Goal: Task Accomplishment & Management: Complete application form

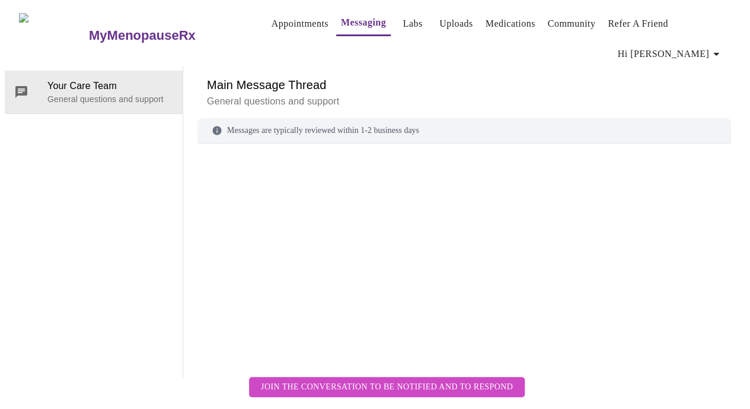
scroll to position [59, 0]
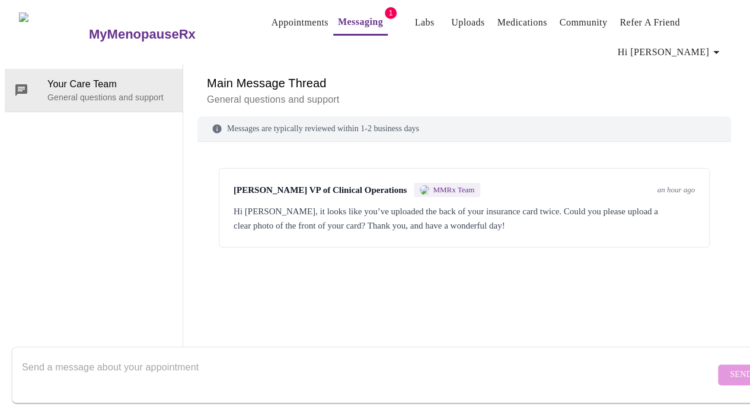
click at [431, 204] on div "Hi [PERSON_NAME], it looks like you’ve uploaded the back of your insurance card…" at bounding box center [464, 218] width 461 height 28
click at [517, 204] on div "Hi [PERSON_NAME], it looks like you’ve uploaded the back of your insurance card…" at bounding box center [464, 218] width 461 height 28
click at [451, 17] on link "Uploads" at bounding box center [468, 22] width 34 height 17
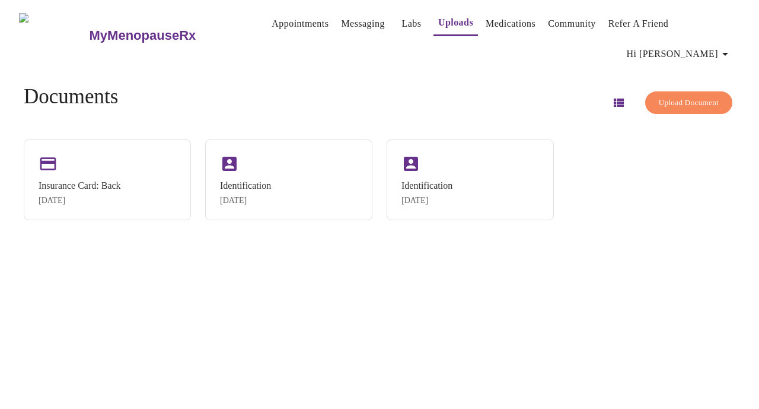
click at [660, 96] on span "Upload Document" at bounding box center [689, 103] width 60 height 14
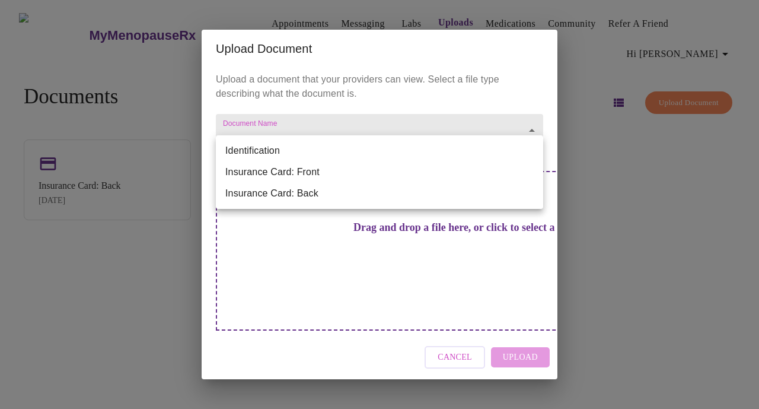
click at [316, 148] on body "MyMenopauseRx Appointments Messaging Labs Uploads Medications Community Refer a…" at bounding box center [380, 209] width 750 height 409
click at [300, 173] on li "Insurance Card: Front" at bounding box center [379, 171] width 327 height 21
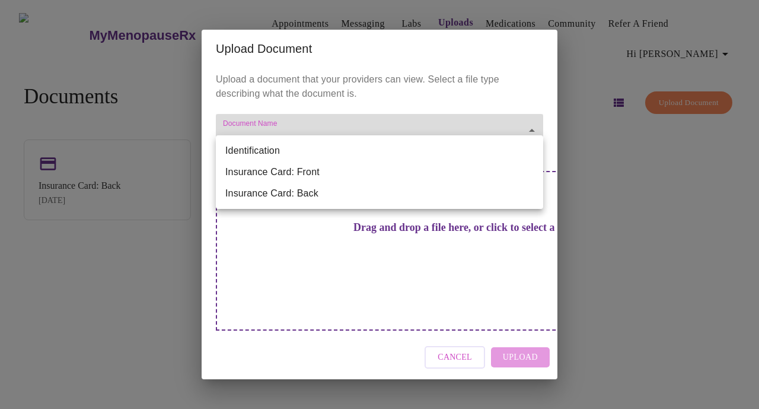
type input "Insurance Card: Front"
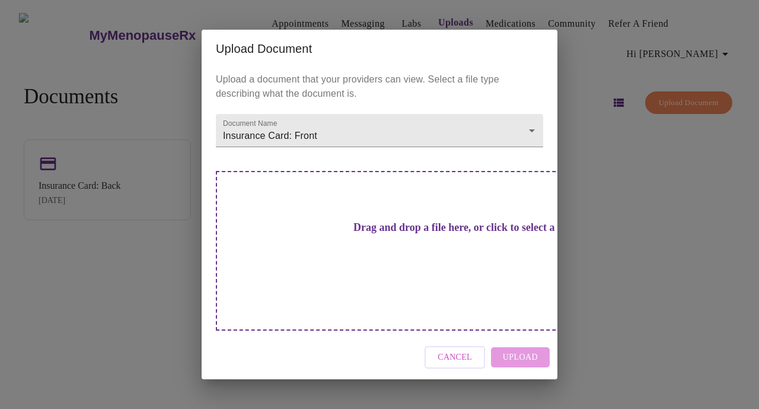
click at [378, 234] on h3 "Drag and drop a file here, or click to select a file" at bounding box center [462, 227] width 327 height 12
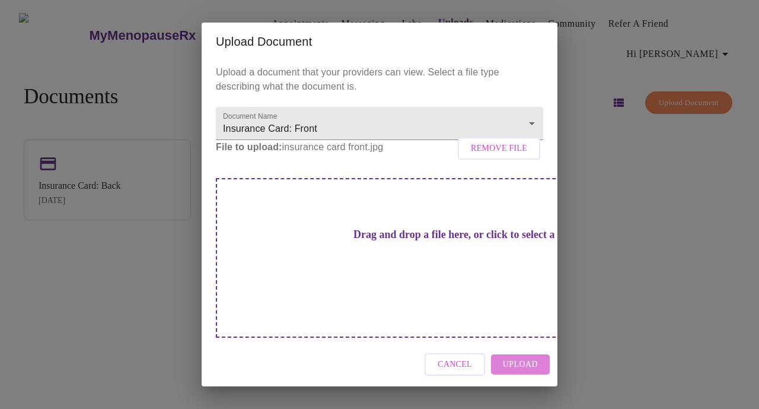
click at [514, 357] on span "Upload" at bounding box center [520, 364] width 35 height 15
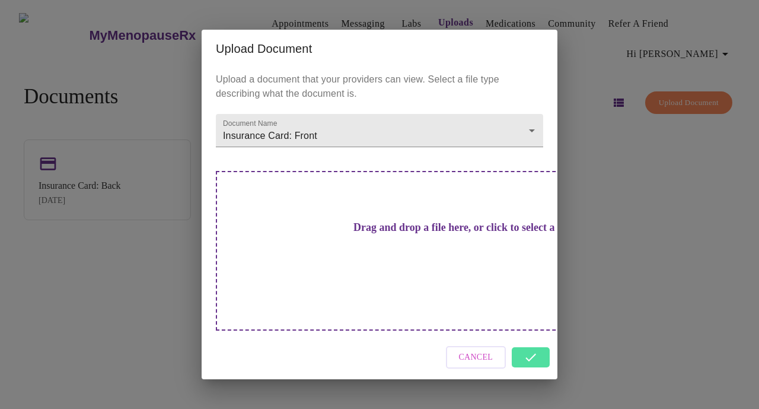
click at [594, 248] on div "Upload Document Upload a document that your providers can view. Select a file t…" at bounding box center [379, 204] width 759 height 409
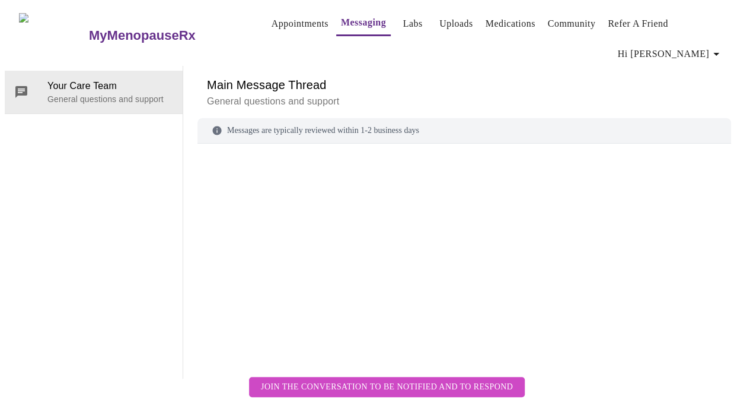
scroll to position [44, 0]
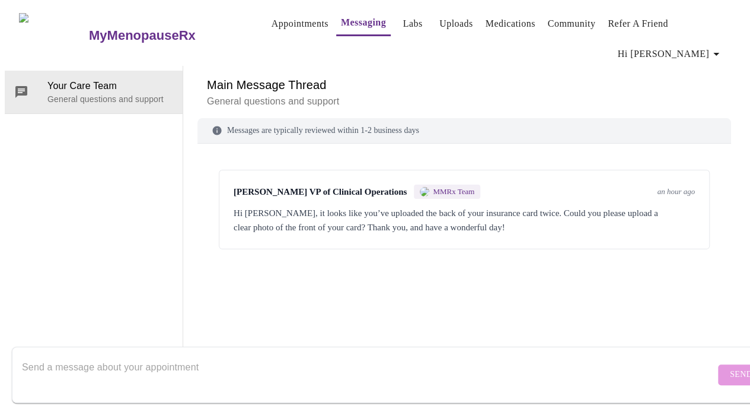
click at [539, 206] on div "Hi [PERSON_NAME], it looks like you’ve uploaded the back of your insurance card…" at bounding box center [464, 220] width 461 height 28
click at [248, 206] on div "Hi [PERSON_NAME], it looks like you’ve uploaded the back of your insurance card…" at bounding box center [464, 220] width 461 height 28
click at [674, 187] on span "an hour ago" at bounding box center [676, 191] width 38 height 9
click at [454, 212] on div "Hi [PERSON_NAME], it looks like you’ve uploaded the back of your insurance card…" at bounding box center [464, 220] width 461 height 28
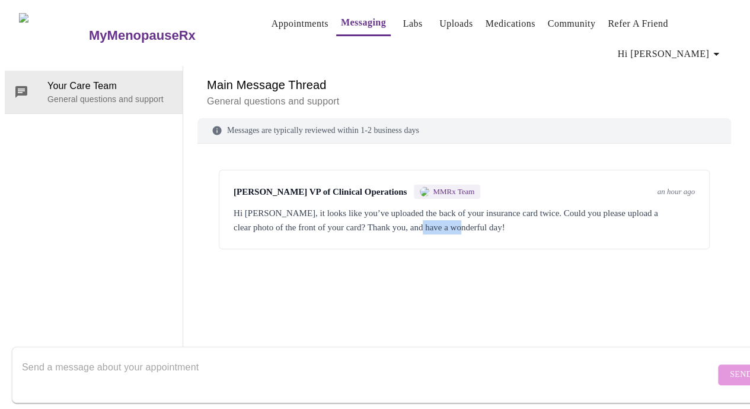
click at [454, 212] on div "Hi [PERSON_NAME], it looks like you’ve uploaded the back of your insurance card…" at bounding box center [464, 220] width 461 height 28
click at [272, 206] on div "Hi [PERSON_NAME], it looks like you’ve uploaded the back of your insurance card…" at bounding box center [464, 220] width 461 height 28
click at [345, 28] on link "Messaging" at bounding box center [363, 22] width 45 height 17
click at [611, 211] on div "Hi [PERSON_NAME], it looks like you’ve uploaded the back of your insurance card…" at bounding box center [464, 220] width 461 height 28
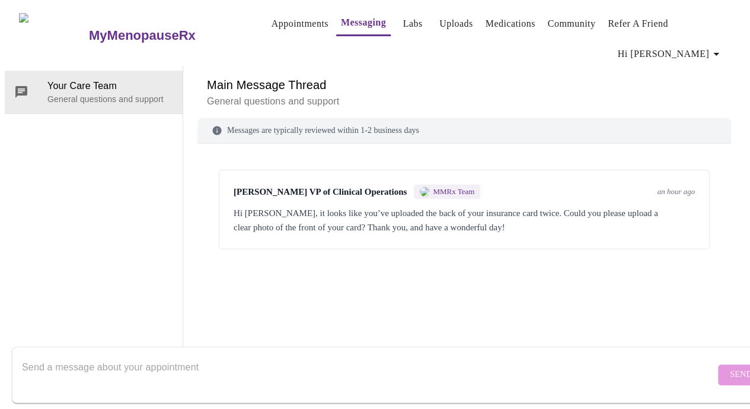
click at [231, 355] on textarea "Send a message about your appointment" at bounding box center [368, 374] width 693 height 38
type textarea "I uploaded a picture of the front. Thanks!"
click at [730, 367] on span "Send" at bounding box center [741, 374] width 23 height 15
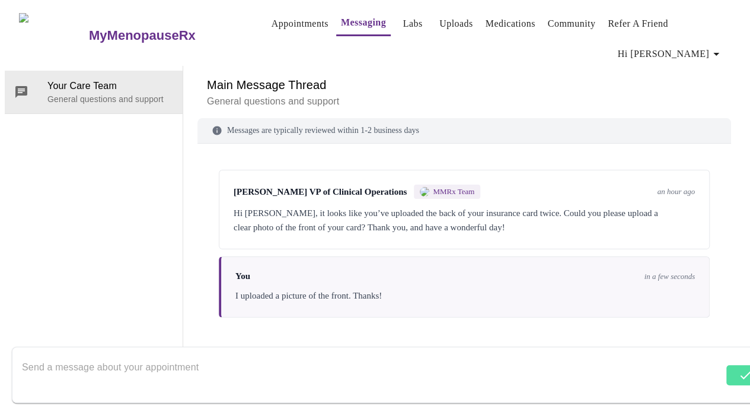
scroll to position [44, 0]
